Goal: Information Seeking & Learning: Find specific fact

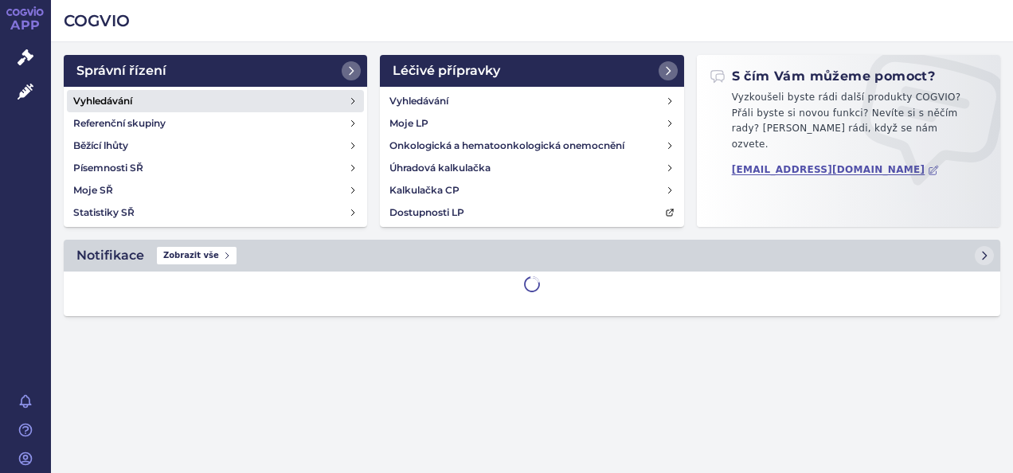
drag, startPoint x: 0, startPoint y: 0, endPoint x: 165, endPoint y: 104, distance: 195.0
click at [165, 104] on link "Vyhledávání" at bounding box center [215, 101] width 297 height 22
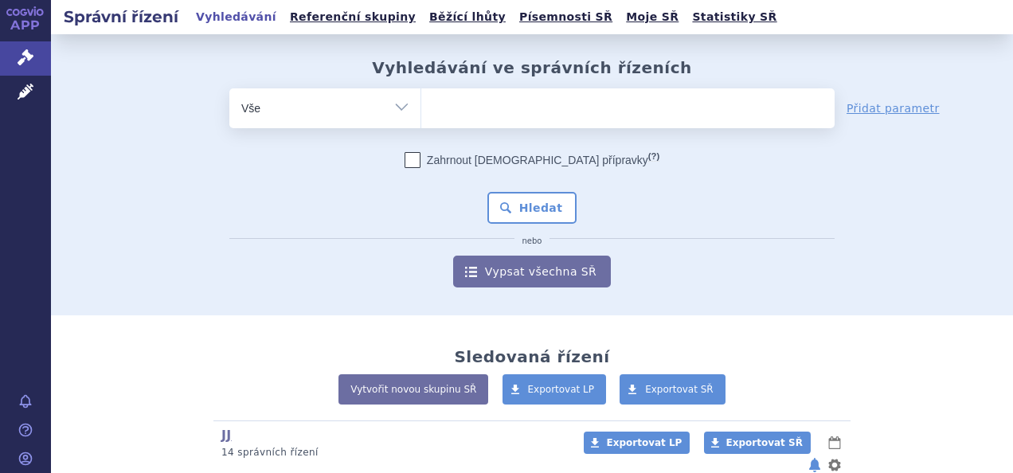
click at [536, 99] on ul at bounding box center [627, 104] width 413 height 33
click at [421, 99] on select at bounding box center [420, 108] width 1 height 40
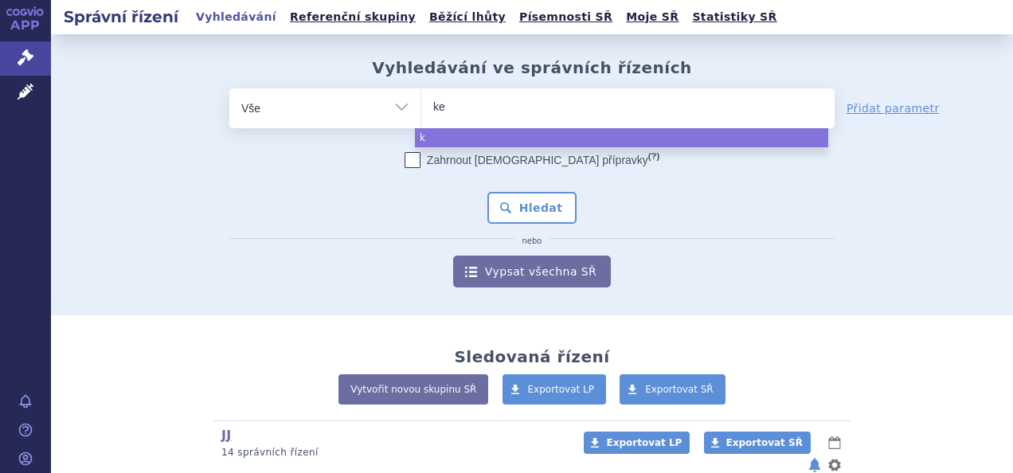
type input "kes"
type input "kesim"
type input "[MEDICAL_DATA]"
select select "[MEDICAL_DATA]"
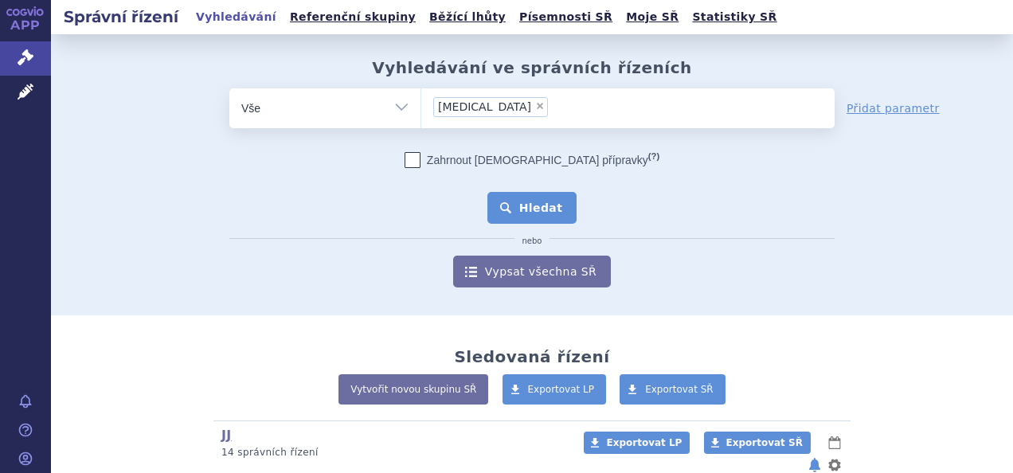
click at [537, 212] on button "Hledat" at bounding box center [532, 208] width 90 height 32
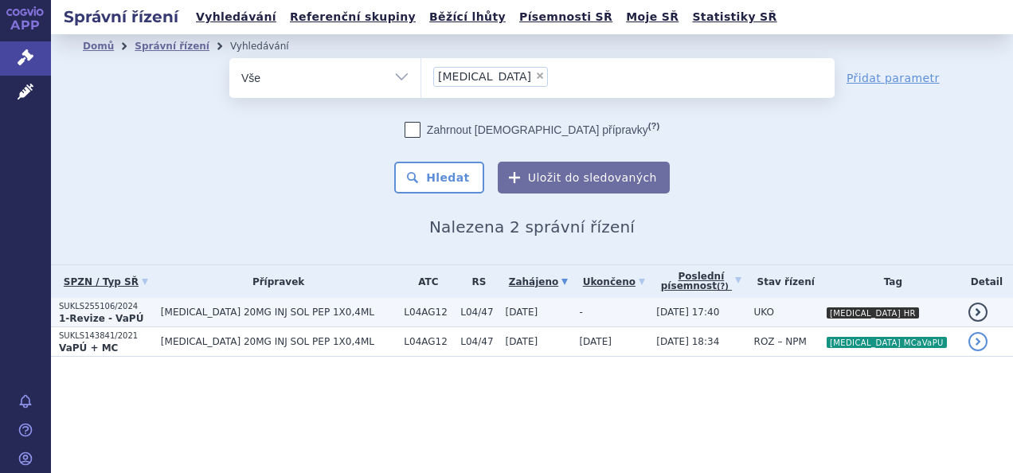
click at [237, 310] on span "KESIMPTA 20MG INJ SOL PEP 1X0,4ML" at bounding box center [279, 311] width 236 height 11
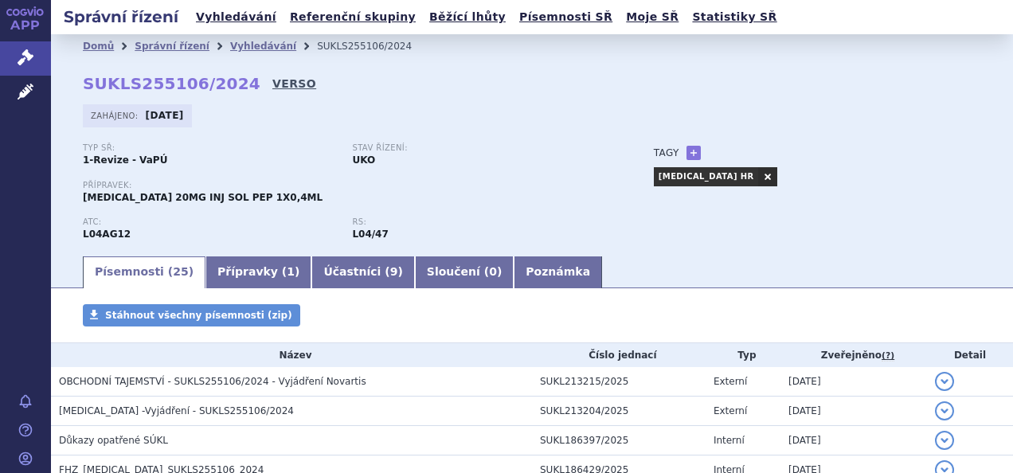
click at [272, 76] on link "VERSO" at bounding box center [294, 84] width 44 height 16
click at [263, 45] on link "Vyhledávání" at bounding box center [263, 46] width 66 height 11
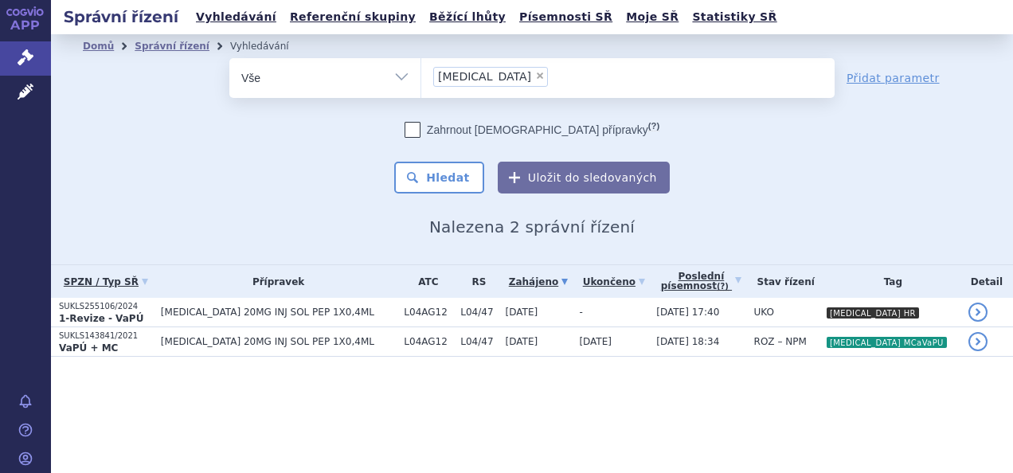
click at [496, 72] on li "× [MEDICAL_DATA]" at bounding box center [490, 77] width 115 height 20
click at [421, 72] on select "[MEDICAL_DATA]" at bounding box center [420, 77] width 1 height 40
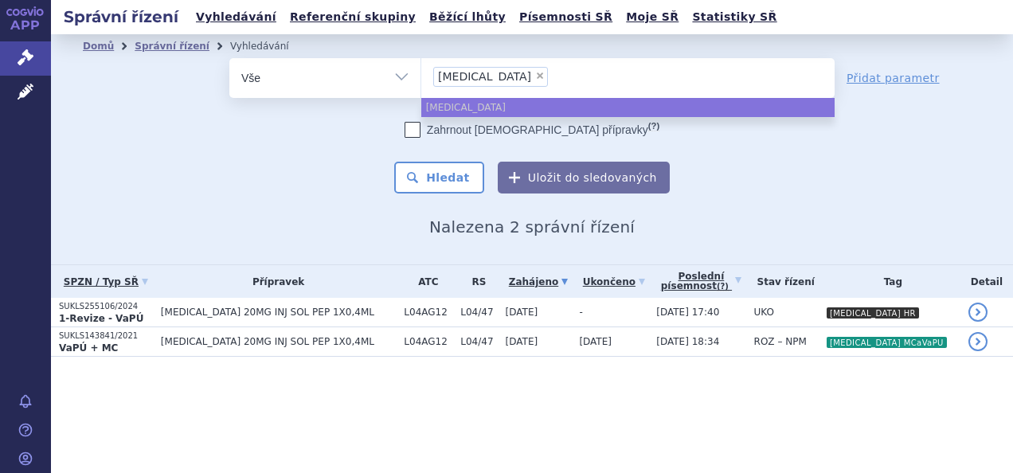
click at [535, 76] on span "×" at bounding box center [540, 76] width 10 height 10
click at [421, 76] on select "[MEDICAL_DATA]" at bounding box center [420, 77] width 1 height 40
select select
type input "cos"
type input "cosen"
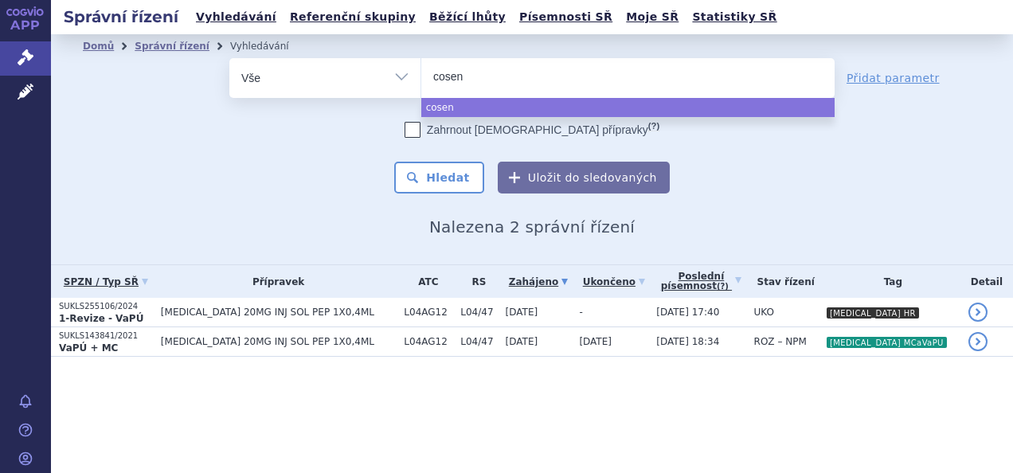
type input "cosent"
type input "cosentzx"
type input "cosentz"
type input "cosent"
type input "[MEDICAL_DATA]"
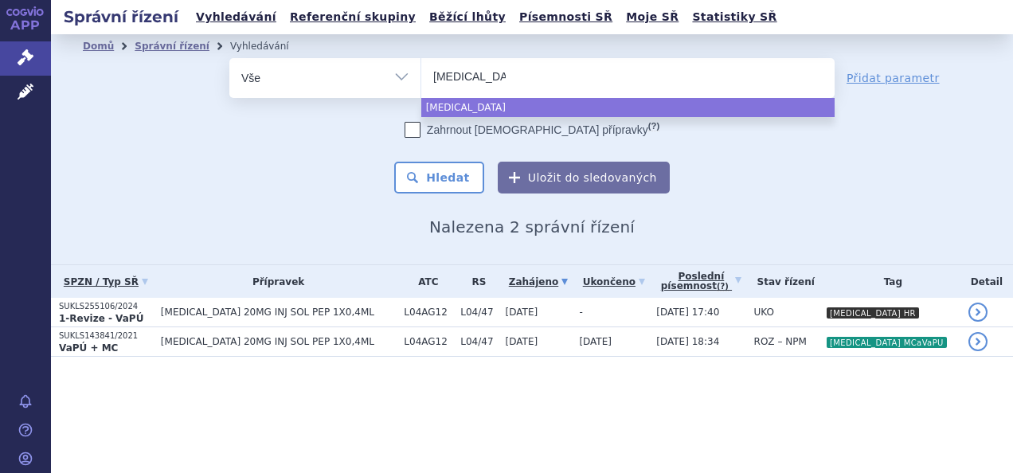
select select "[MEDICAL_DATA]"
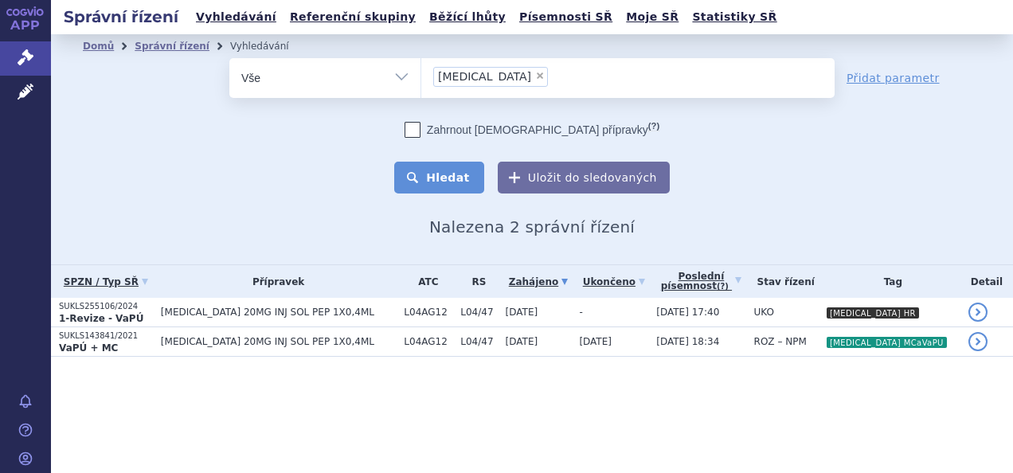
click at [458, 174] on button "Hledat" at bounding box center [439, 178] width 90 height 32
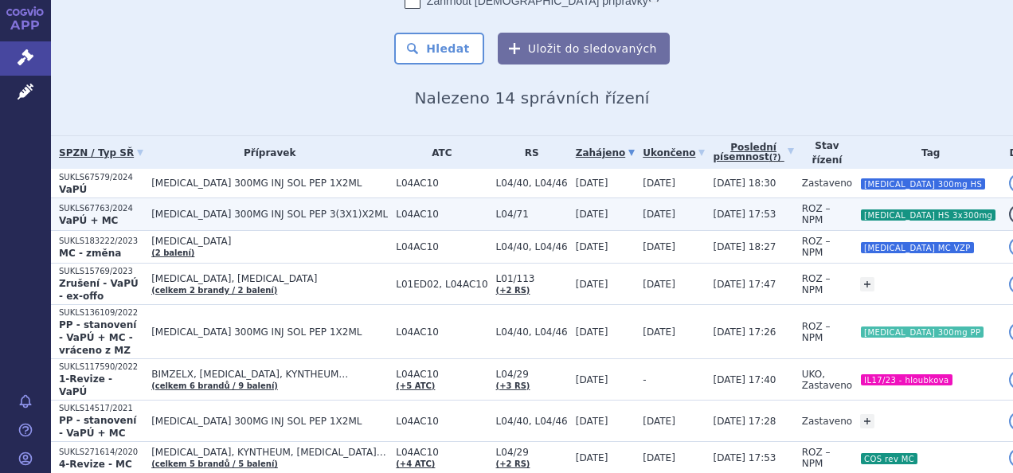
scroll to position [130, 0]
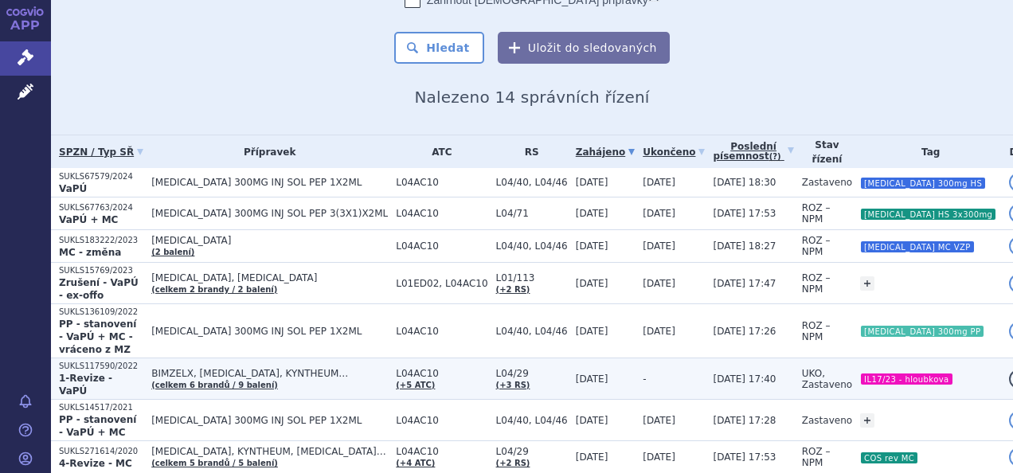
click at [477, 358] on td "L04AC10 (+5 ATC)" at bounding box center [438, 378] width 100 height 41
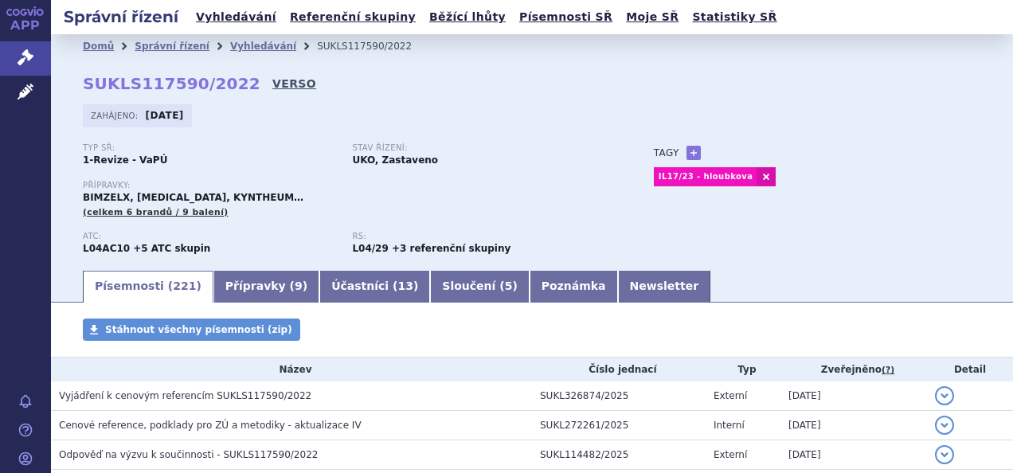
click at [273, 81] on link "VERSO" at bounding box center [294, 84] width 44 height 16
click at [240, 49] on link "Vyhledávání" at bounding box center [263, 46] width 66 height 11
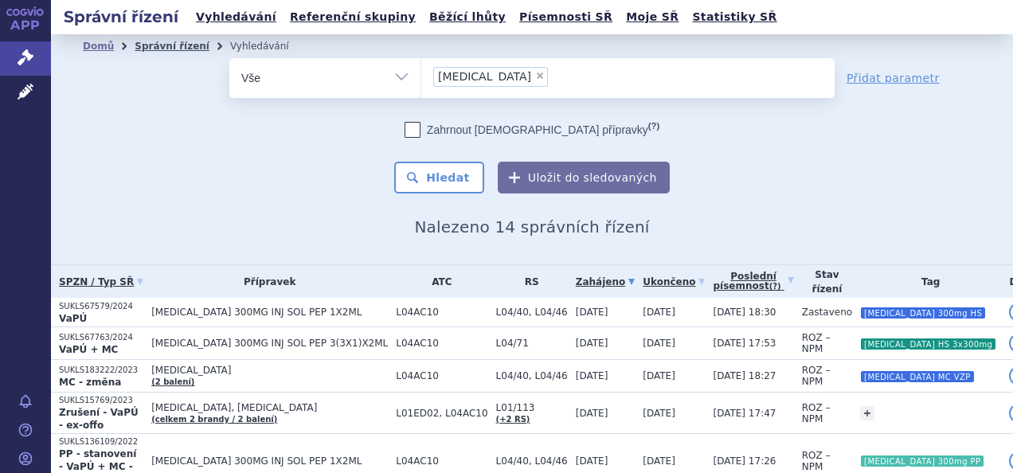
click at [158, 46] on link "Správní řízení" at bounding box center [172, 46] width 75 height 11
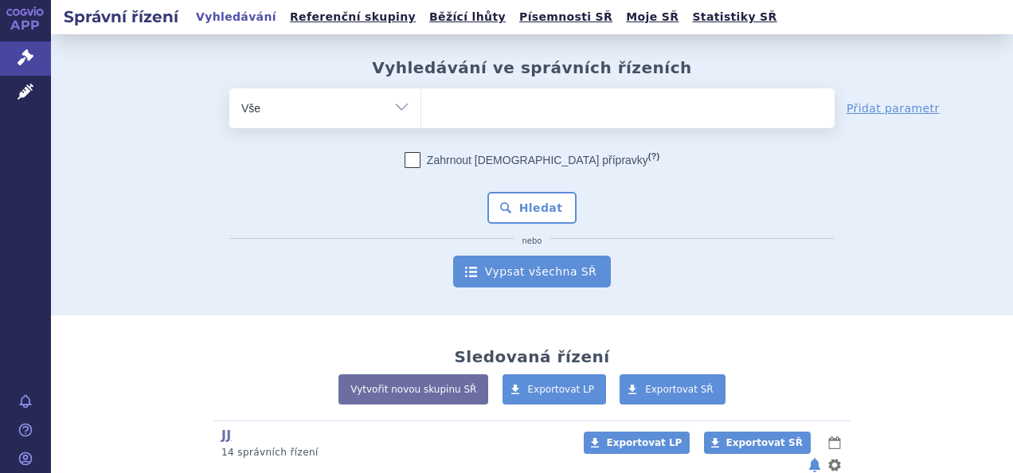
click at [514, 263] on link "Vypsat všechna SŘ" at bounding box center [532, 272] width 158 height 32
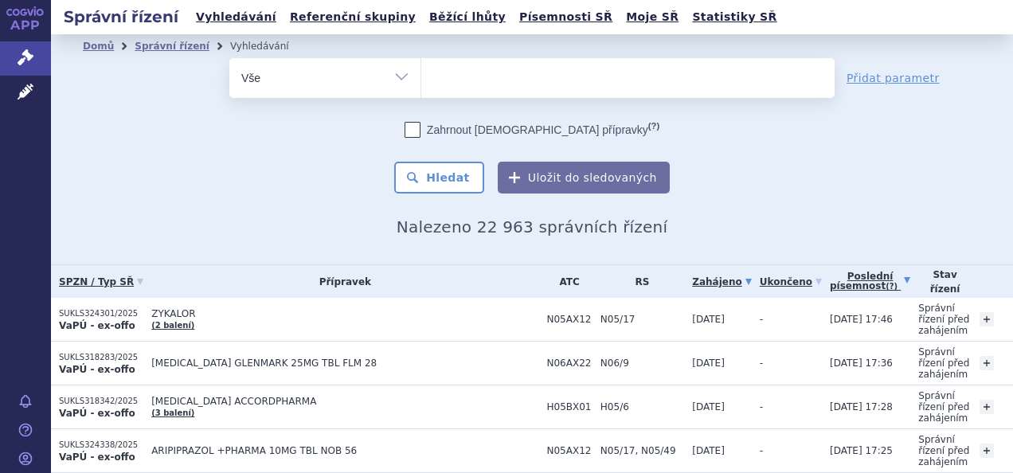
click at [829, 295] on link "Poslední písemnost (?)" at bounding box center [869, 281] width 80 height 33
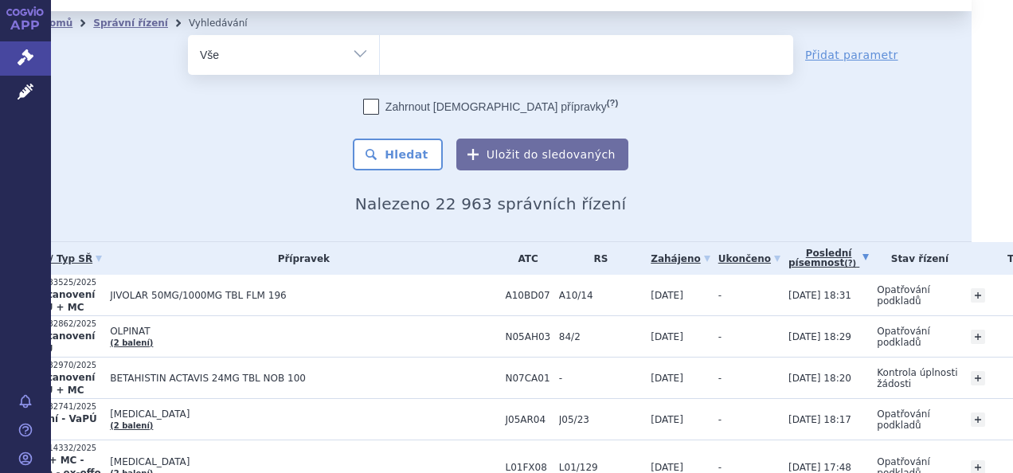
scroll to position [0, 41]
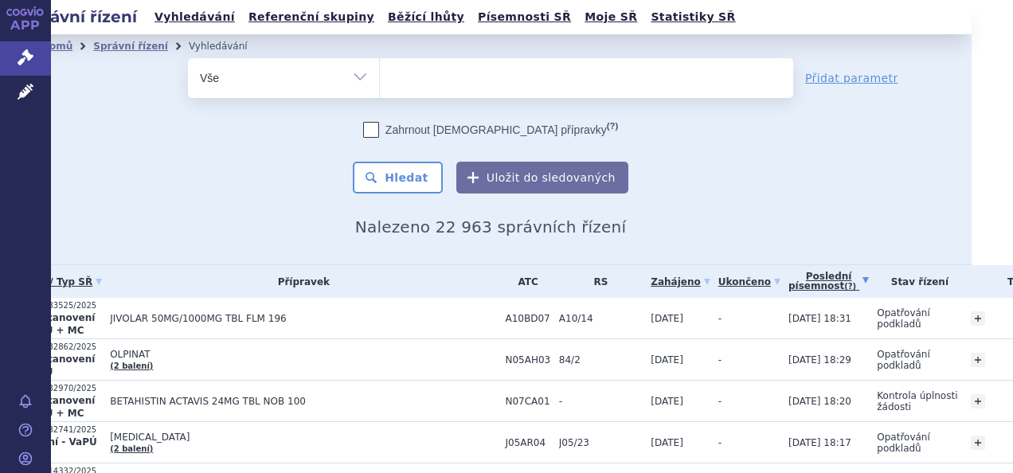
click at [468, 92] on span at bounding box center [586, 78] width 413 height 40
click at [380, 92] on select at bounding box center [379, 77] width 1 height 40
type input "bi"
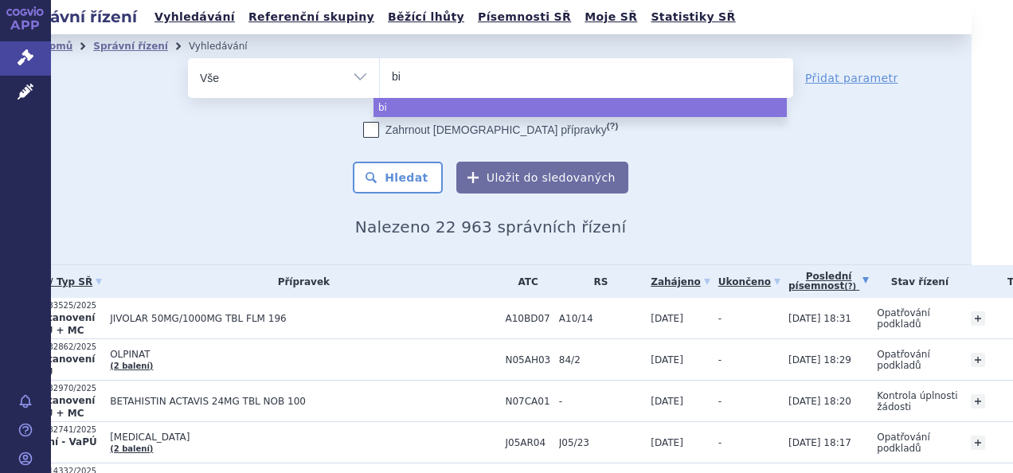
type input "bim"
type input "bimyel"
type input "bimye"
type input "bimy"
type input "bim"
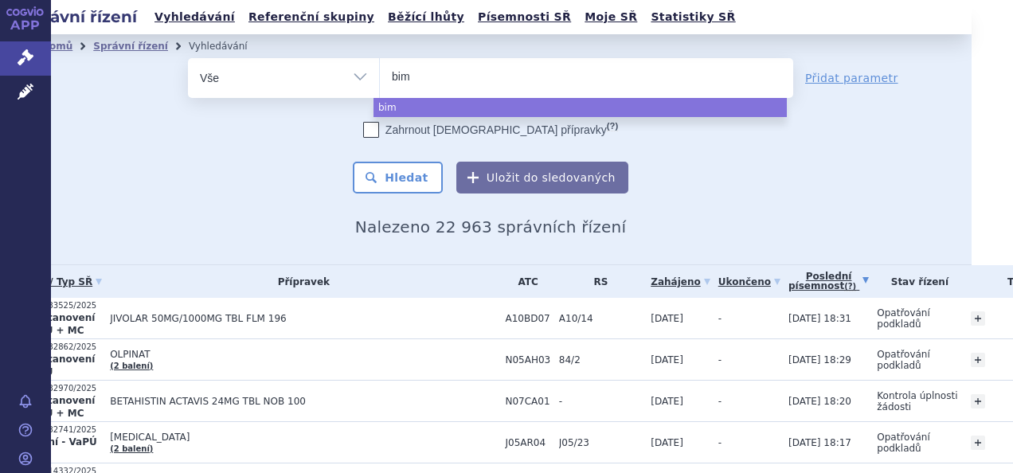
type input "bimz"
type input "bimze"
type input "bimzelx"
select select "bimzelx"
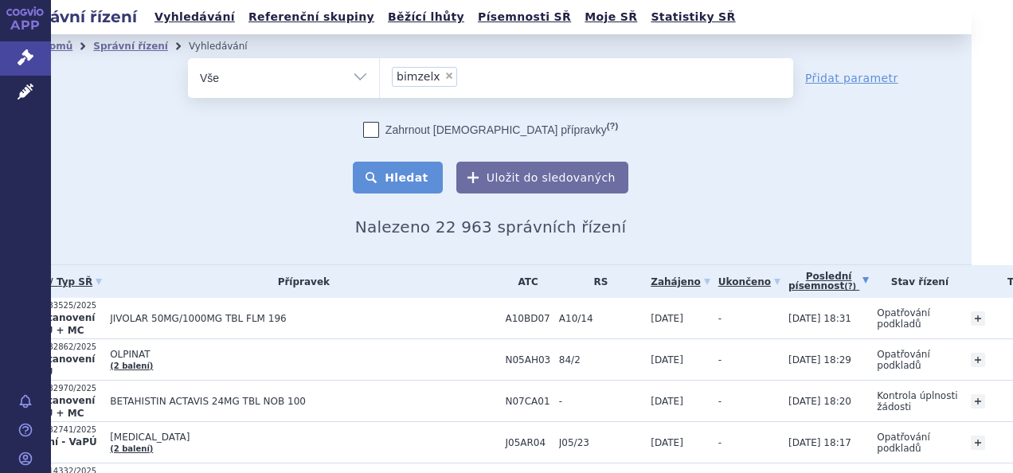
click at [400, 186] on button "Hledat" at bounding box center [398, 178] width 90 height 32
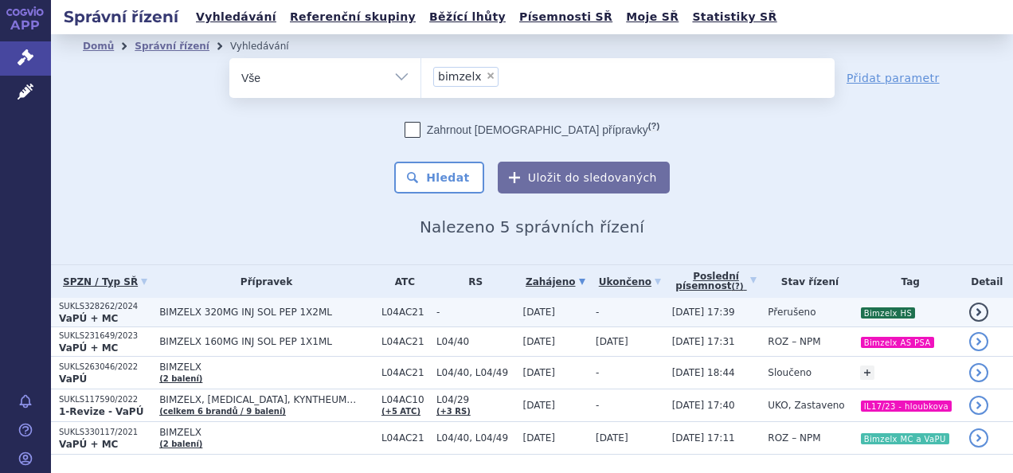
click at [280, 311] on span "BIMZELX 320MG INJ SOL PEP 1X2ML" at bounding box center [266, 311] width 214 height 11
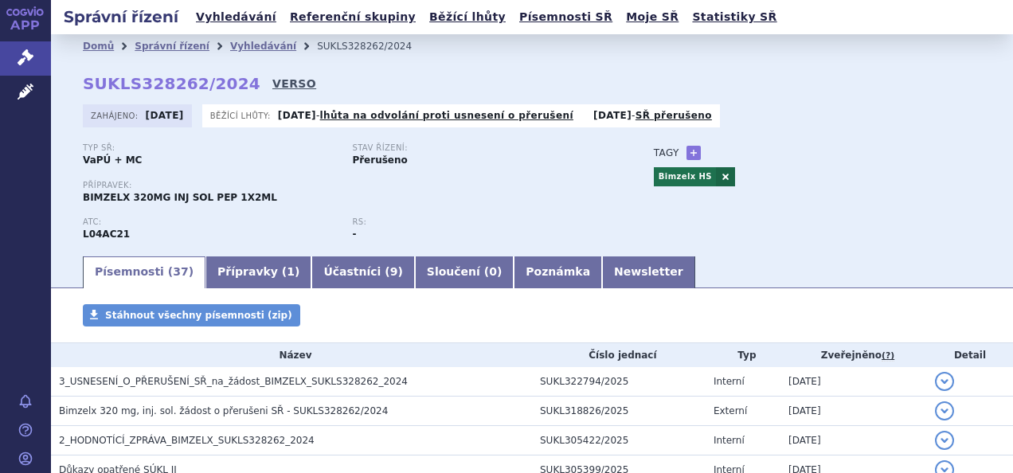
click at [272, 82] on link "VERSO" at bounding box center [294, 84] width 44 height 16
click at [247, 46] on link "Vyhledávání" at bounding box center [263, 46] width 66 height 11
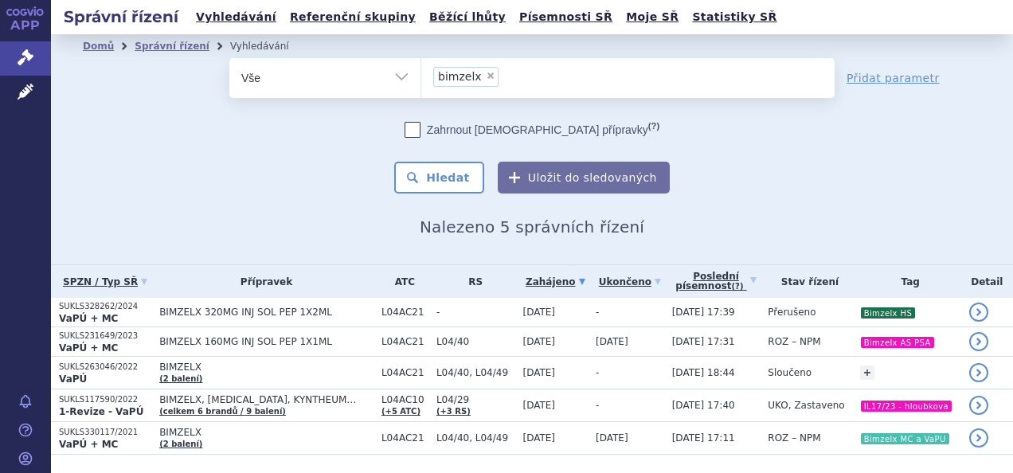
click at [486, 78] on span "×" at bounding box center [491, 76] width 10 height 10
click at [421, 78] on select "bimzelx" at bounding box center [420, 77] width 1 height 40
select select
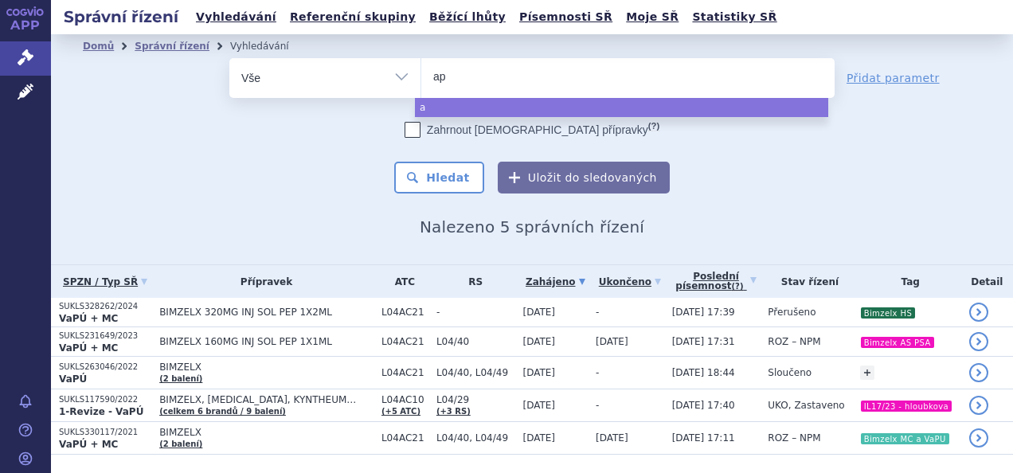
type input "apr"
type input "aprem"
type input "apremi"
type input "apremila"
type input "apremilas"
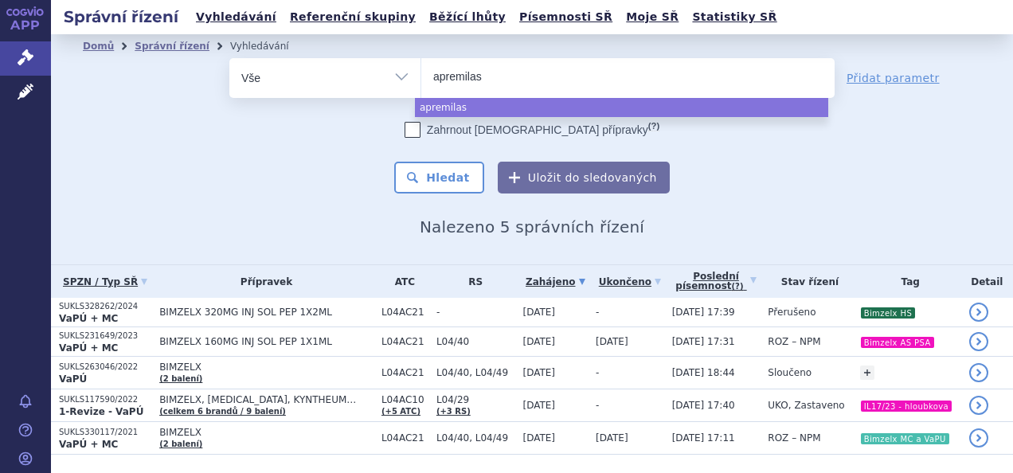
type input "[MEDICAL_DATA]"
select select "[MEDICAL_DATA]"
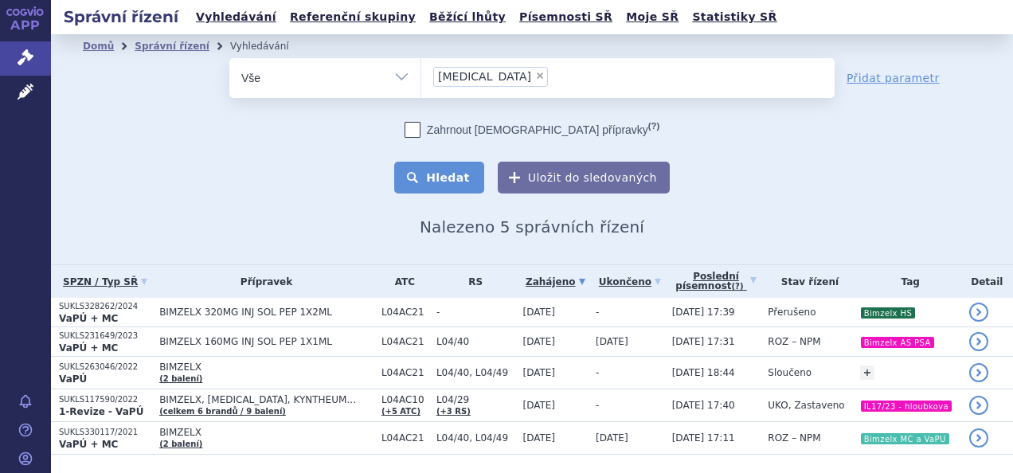
click at [442, 182] on button "Hledat" at bounding box center [439, 178] width 90 height 32
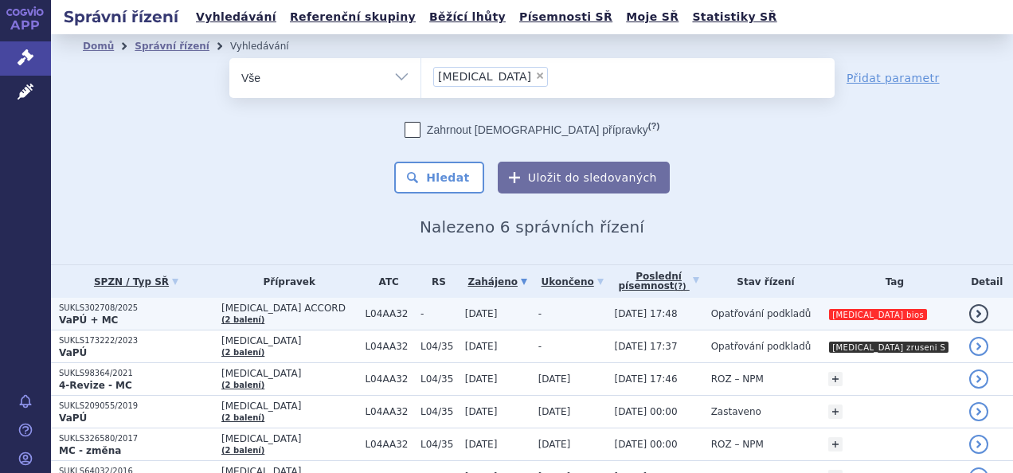
click at [498, 315] on span "[DATE]" at bounding box center [481, 313] width 33 height 11
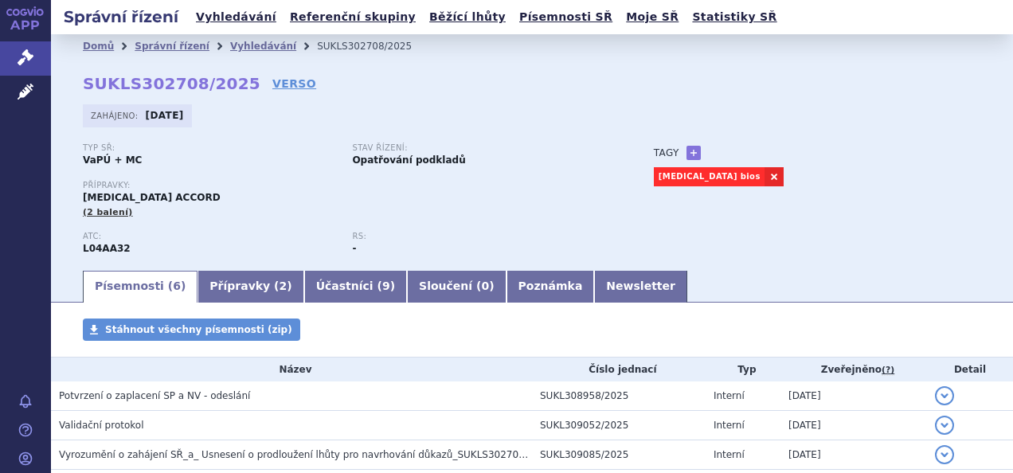
scroll to position [41, 0]
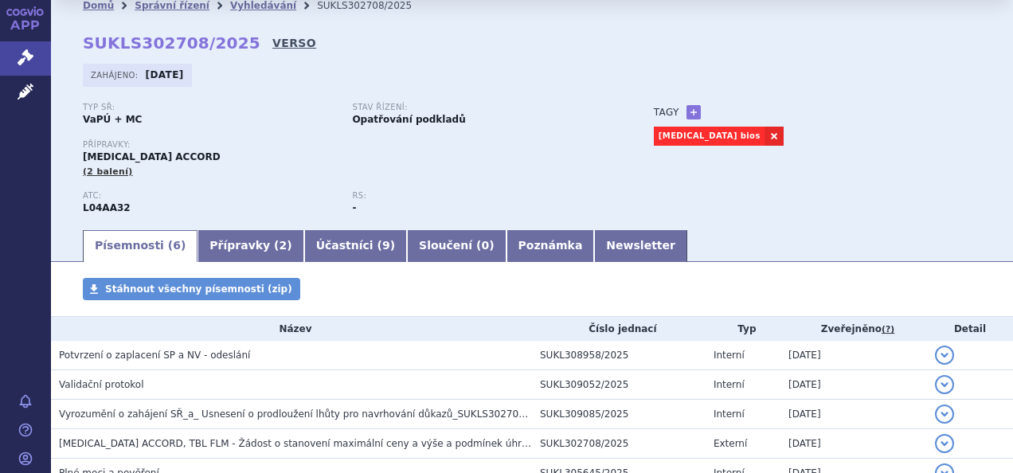
click at [272, 45] on link "VERSO" at bounding box center [294, 43] width 44 height 16
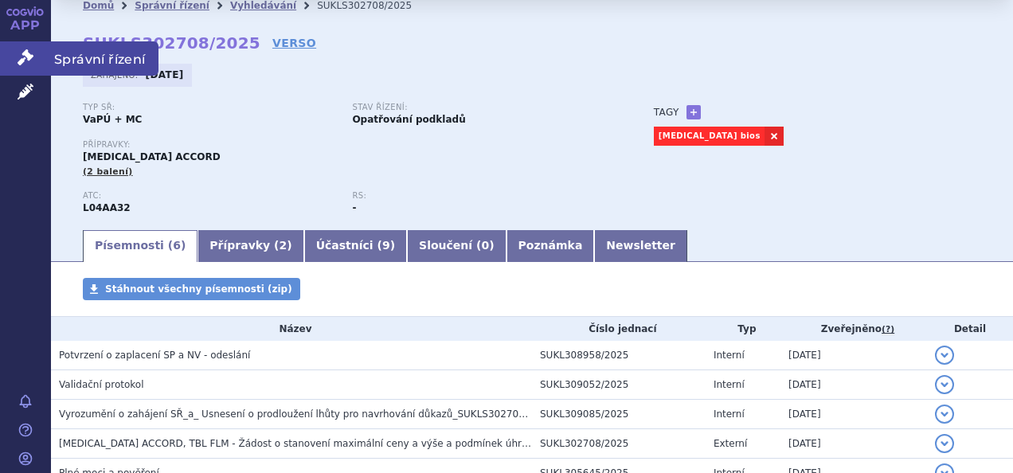
click at [42, 49] on link "Správní řízení" at bounding box center [25, 57] width 51 height 33
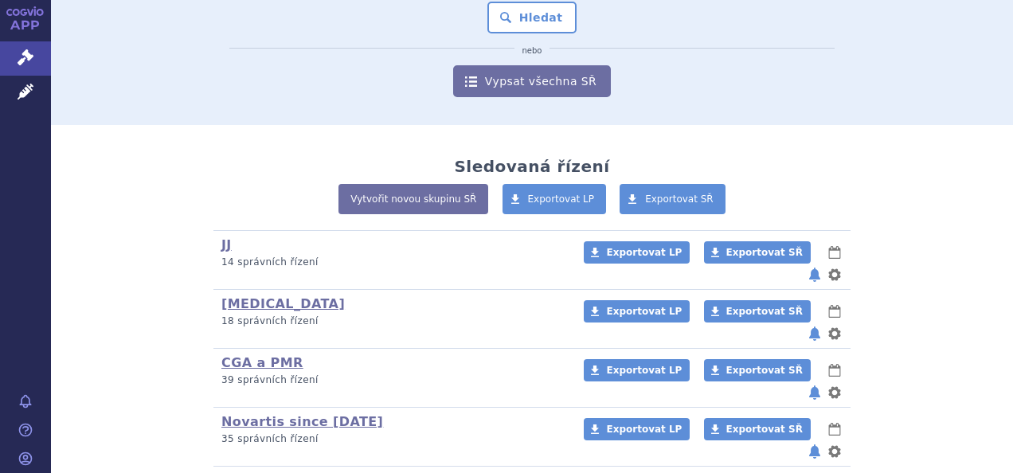
scroll to position [231, 0]
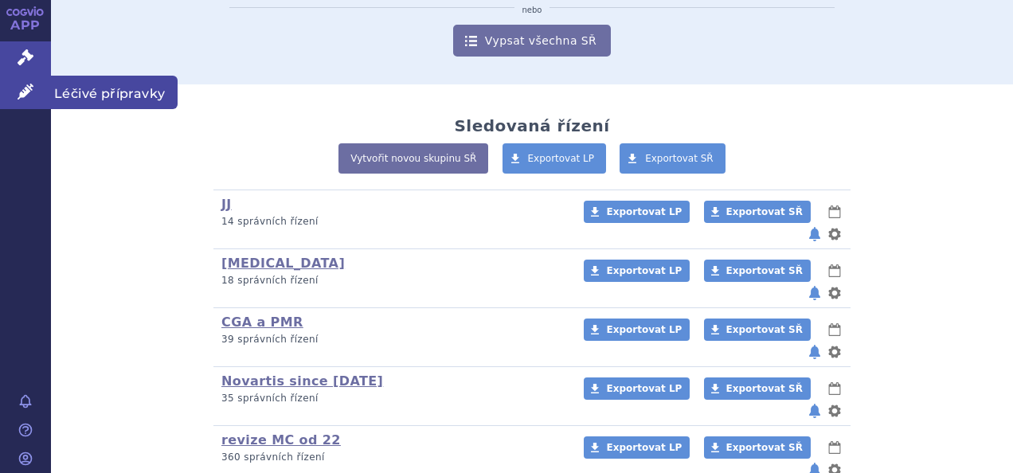
click at [29, 94] on icon at bounding box center [26, 92] width 16 height 16
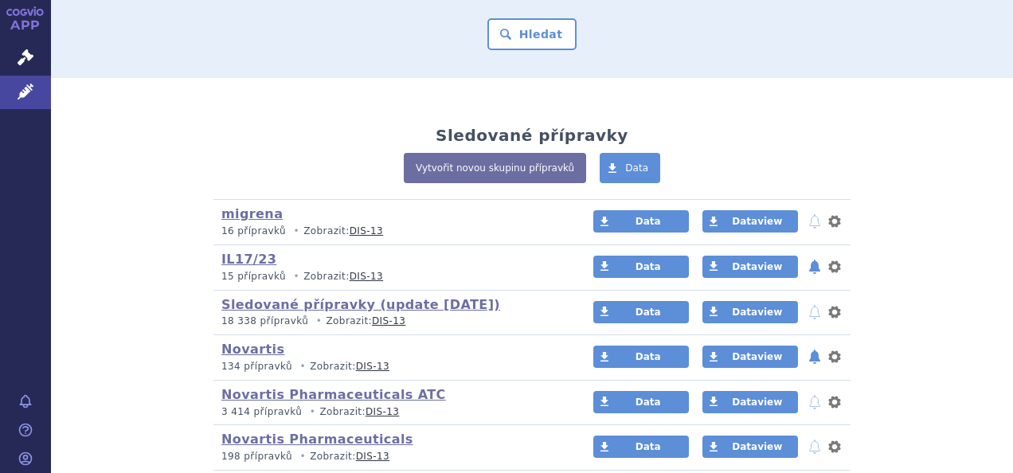
scroll to position [373, 0]
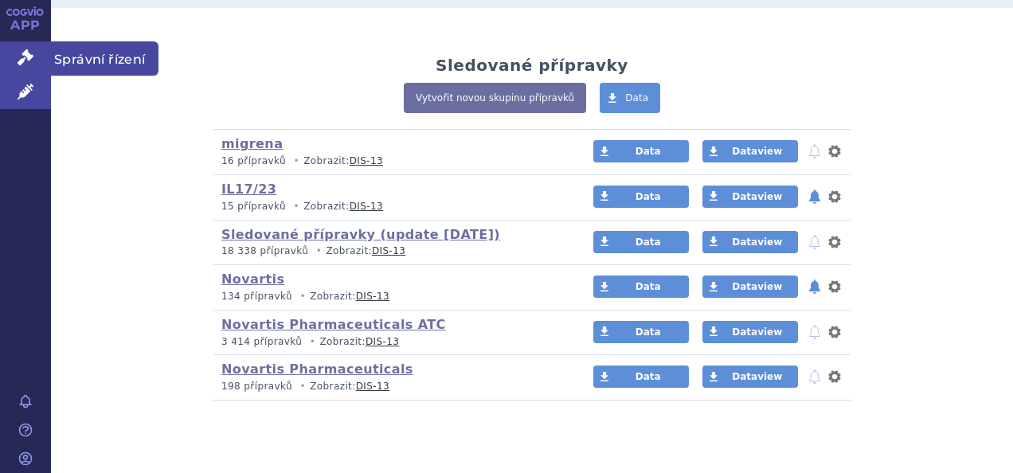
click at [41, 54] on link "Správní řízení" at bounding box center [25, 57] width 51 height 33
